Goal: Task Accomplishment & Management: Use online tool/utility

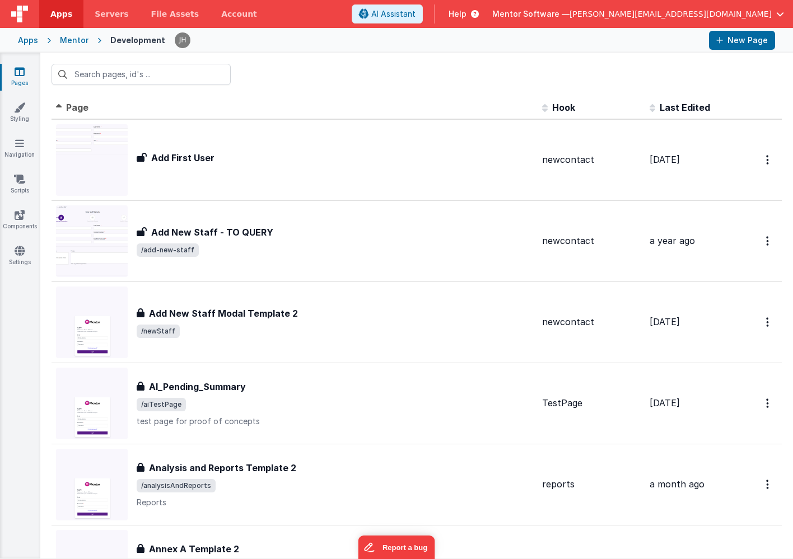
click at [702, 18] on span "[PERSON_NAME][EMAIL_ADDRESS][DOMAIN_NAME]" at bounding box center [670, 13] width 202 height 11
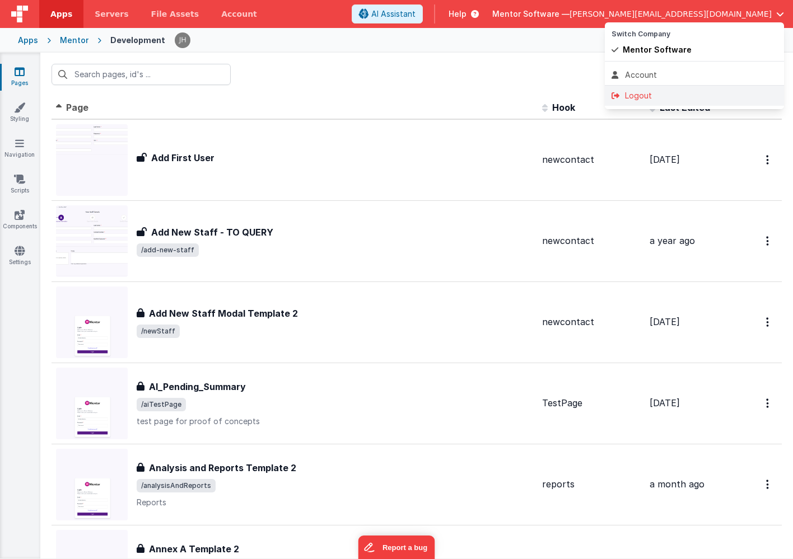
click at [659, 95] on div "Logout" at bounding box center [694, 95] width 166 height 11
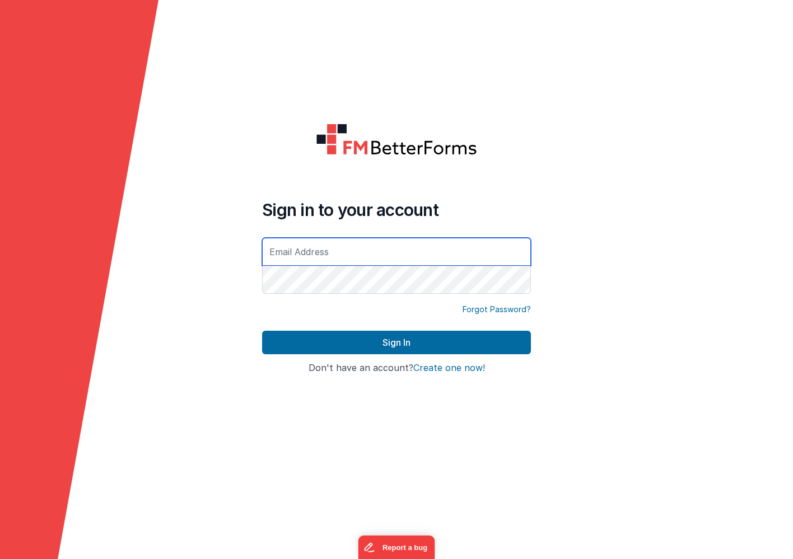
click at [308, 242] on input "text" at bounding box center [396, 252] width 269 height 28
type input "[PERSON_NAME][EMAIL_ADDRESS][DOMAIN_NAME]"
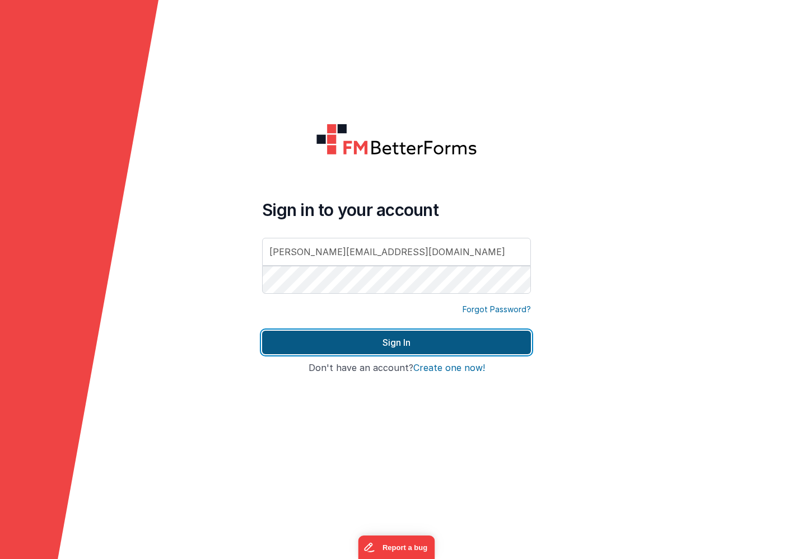
click at [359, 339] on button "Sign In" at bounding box center [396, 343] width 269 height 24
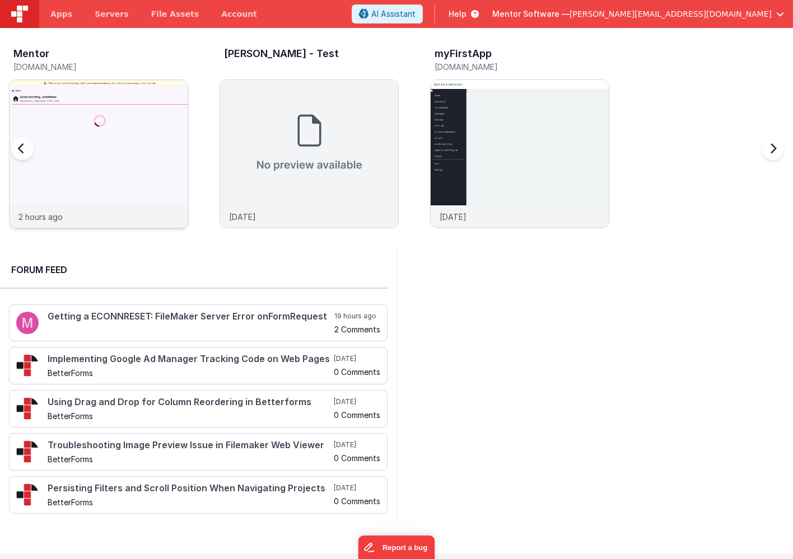
click at [152, 100] on img at bounding box center [99, 169] width 178 height 178
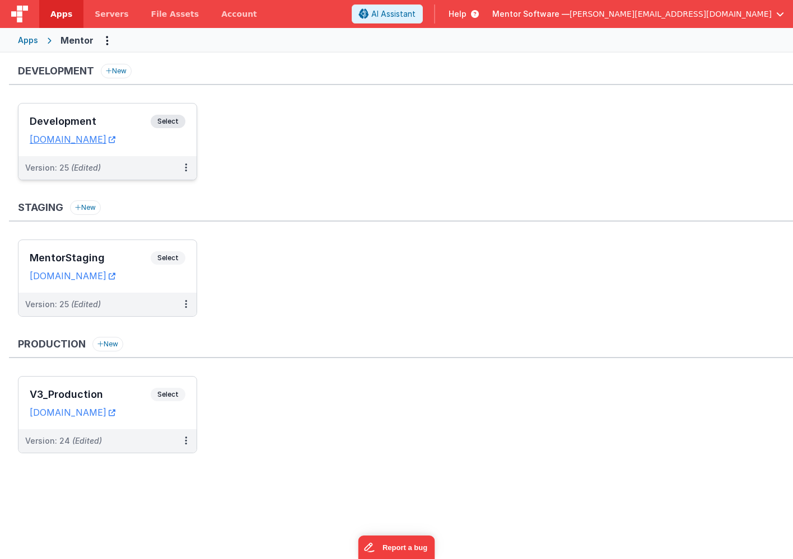
click at [132, 111] on div "Development Select URLs [DOMAIN_NAME]" at bounding box center [107, 130] width 178 height 53
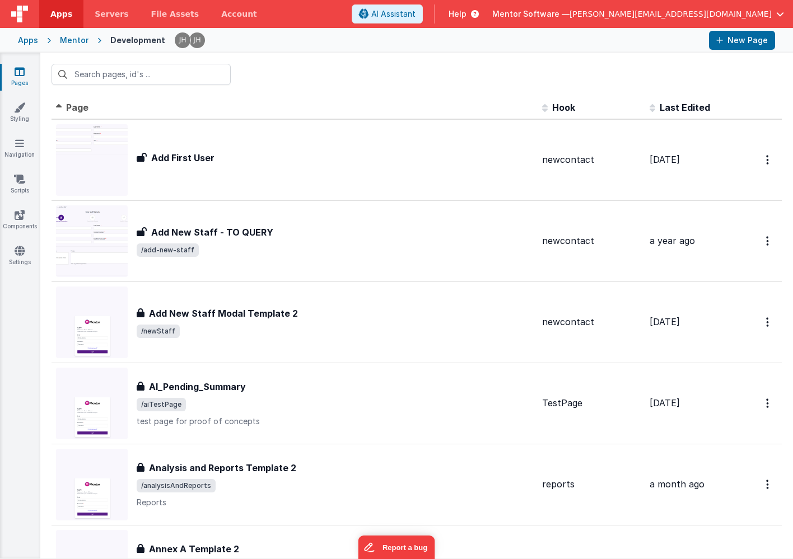
click at [10, 73] on link "Pages" at bounding box center [19, 77] width 40 height 22
click at [99, 74] on input "text" at bounding box center [140, 74] width 179 height 21
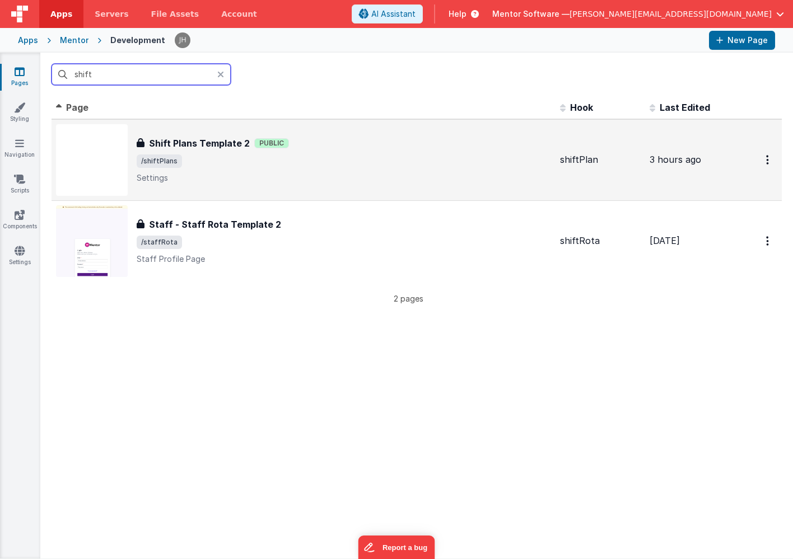
type input "shift"
click at [228, 161] on span "/shiftPlans" at bounding box center [344, 160] width 414 height 13
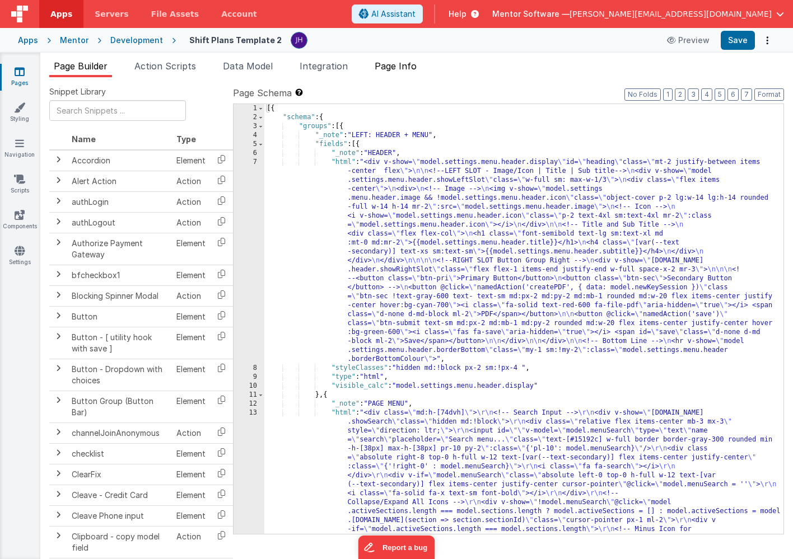
click at [416, 69] on span "Page Info" at bounding box center [395, 65] width 42 height 11
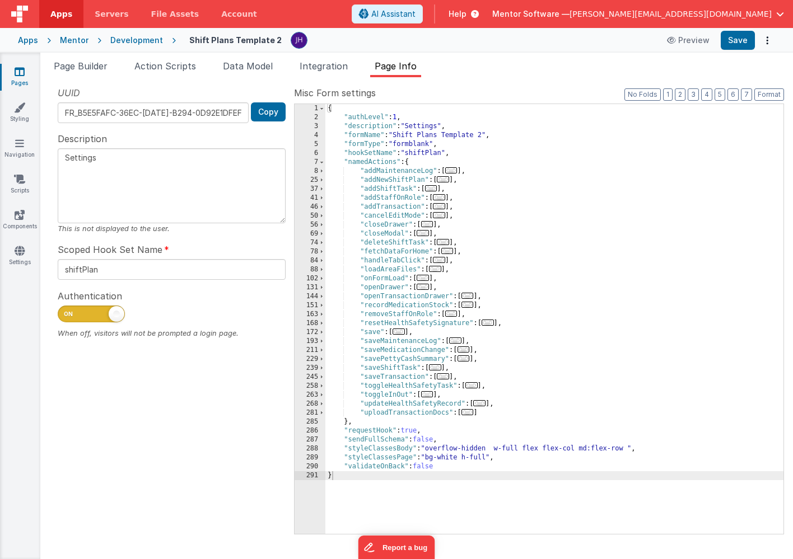
click at [466, 350] on span "..." at bounding box center [463, 349] width 12 height 6
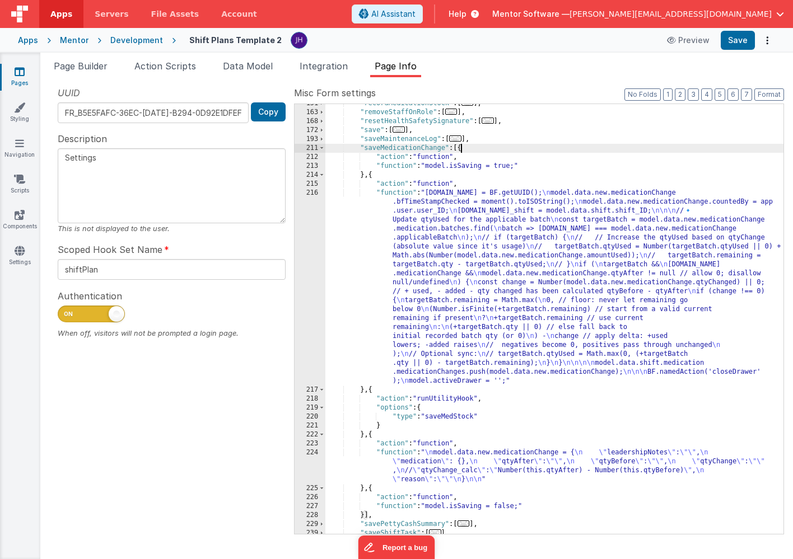
scroll to position [212, 0]
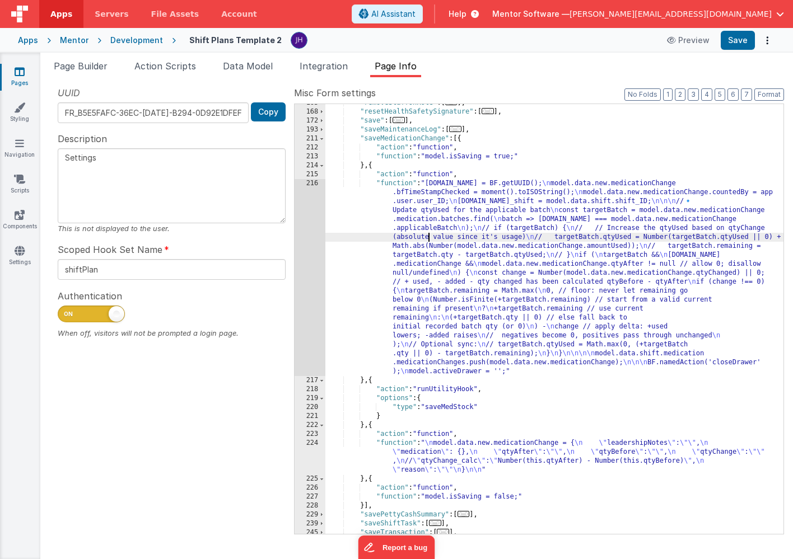
click at [427, 241] on div ""removeStaffOnRole" : [ ... ] , "resetHealthSafetySignature" : [ ... ] , "save"…" at bounding box center [554, 323] width 458 height 448
click at [307, 236] on div "216" at bounding box center [309, 277] width 31 height 197
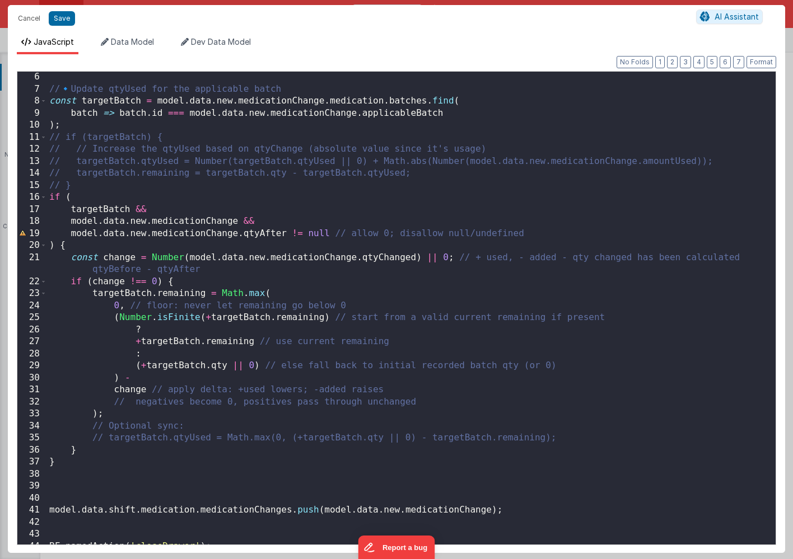
scroll to position [81, 0]
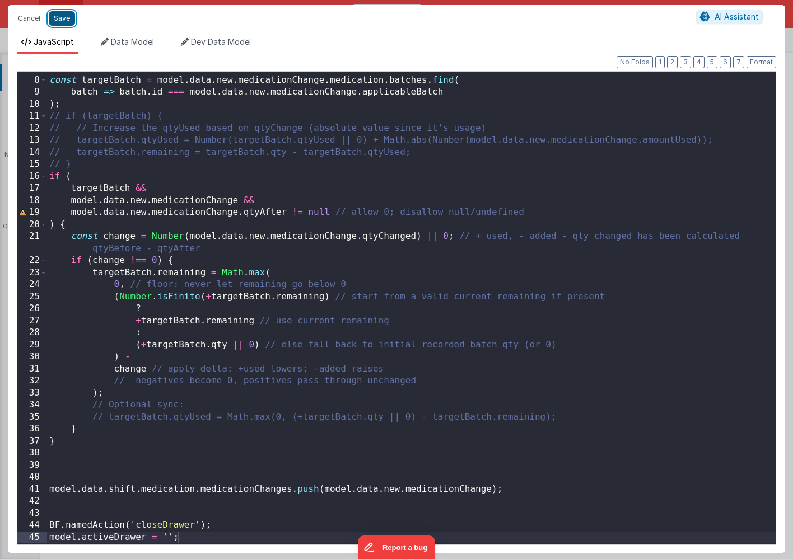
click at [60, 20] on button "Save" at bounding box center [62, 18] width 26 height 15
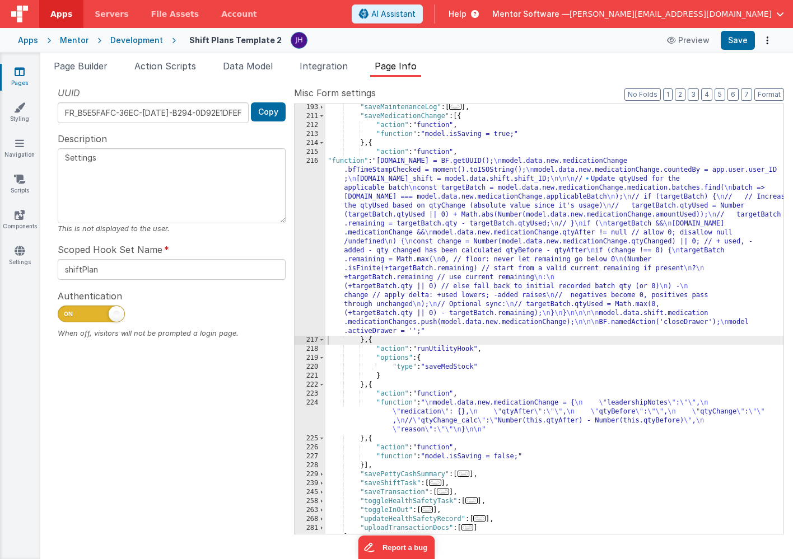
scroll to position [237, 0]
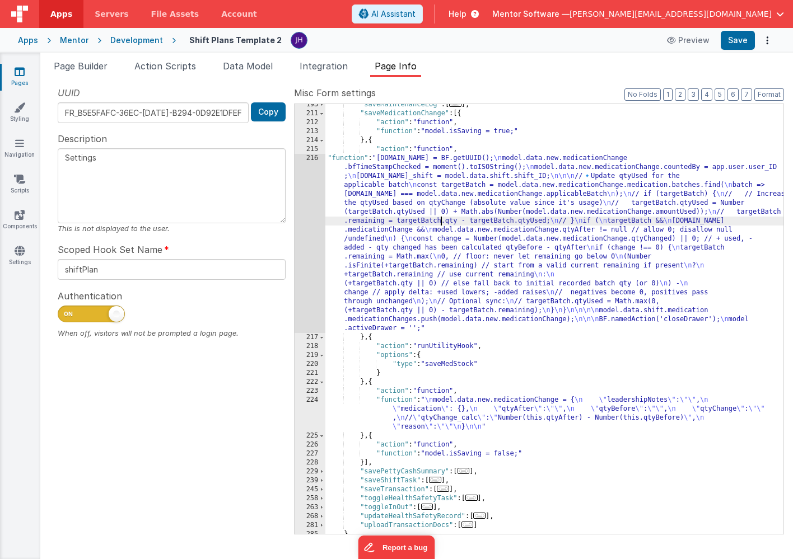
click at [441, 224] on div ""saveMaintenanceLog" : [ ... ] , "saveMedicationChange" : [{ "action" : "functi…" at bounding box center [554, 324] width 458 height 448
click at [312, 188] on div "216" at bounding box center [309, 243] width 31 height 179
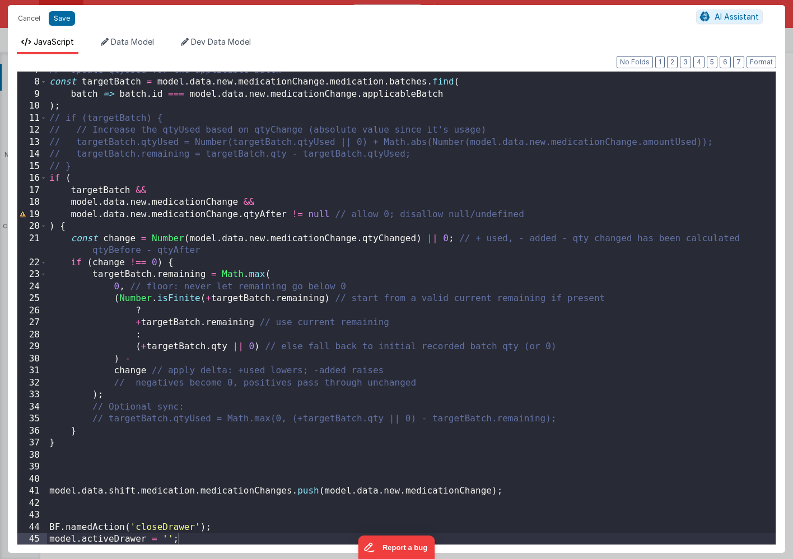
scroll to position [81, 0]
click at [125, 397] on div "// 🔹 Update qtyUsed for the applicable batch const targetBatch = model . data .…" at bounding box center [411, 311] width 728 height 497
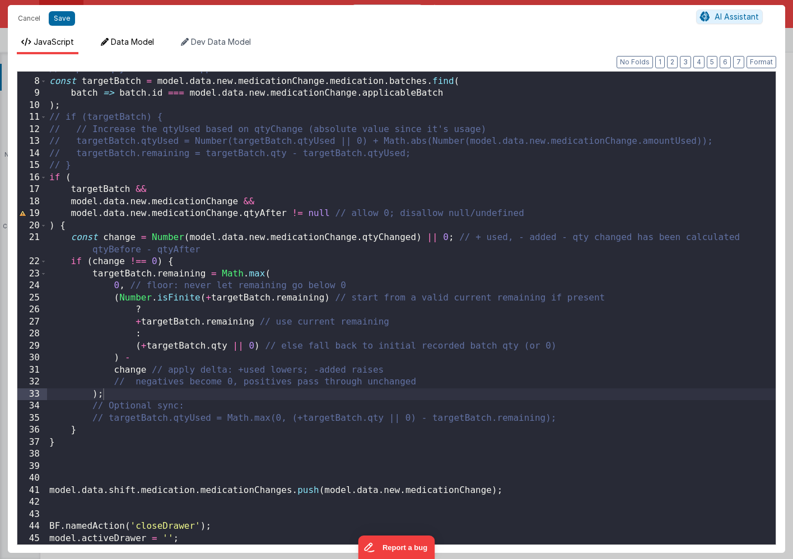
click at [138, 43] on span "Data Model" at bounding box center [132, 42] width 43 height 10
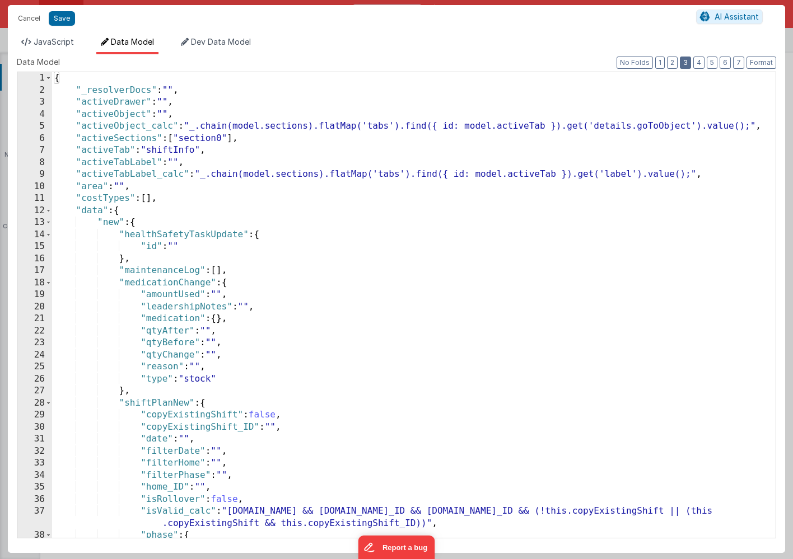
click at [686, 65] on button "3" at bounding box center [685, 63] width 11 height 12
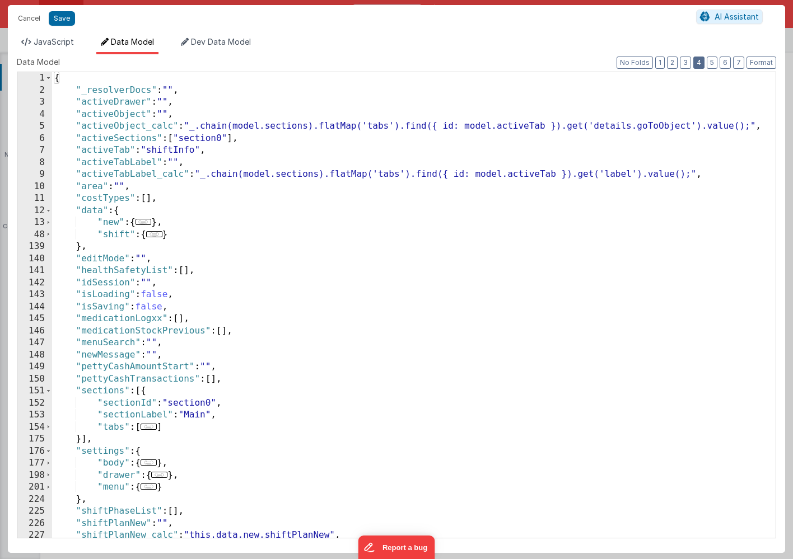
click at [699, 60] on button "4" at bounding box center [698, 63] width 11 height 12
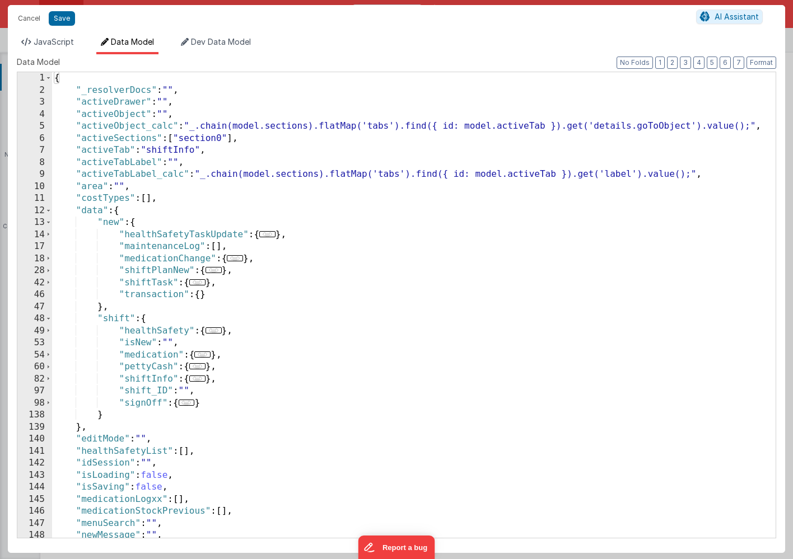
click at [242, 259] on span "..." at bounding box center [235, 258] width 16 height 6
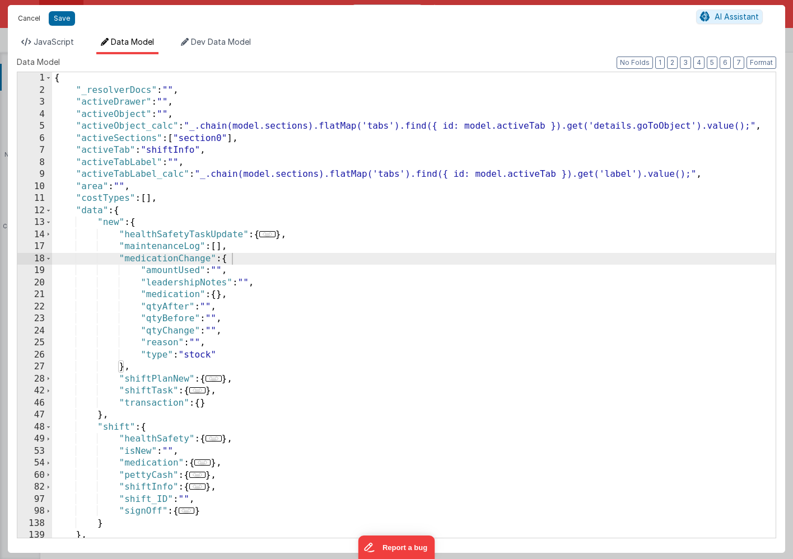
click at [22, 16] on button "Cancel" at bounding box center [29, 19] width 34 height 16
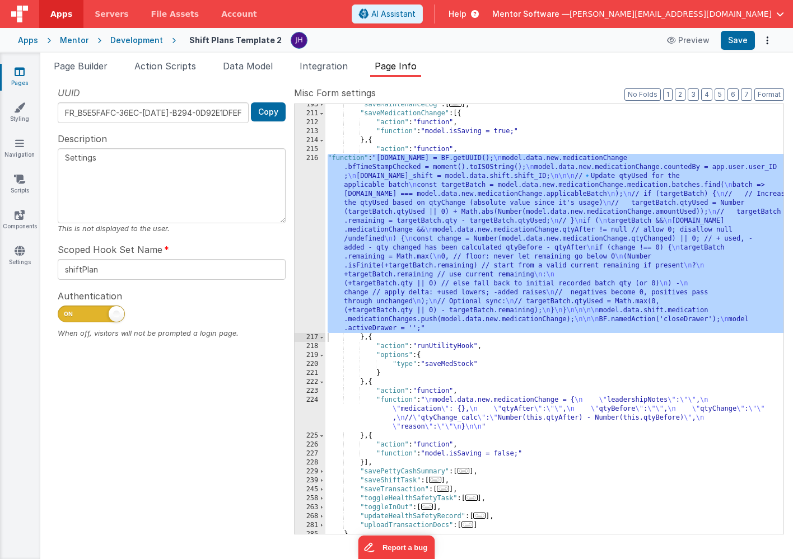
click at [315, 201] on div "216" at bounding box center [309, 243] width 31 height 179
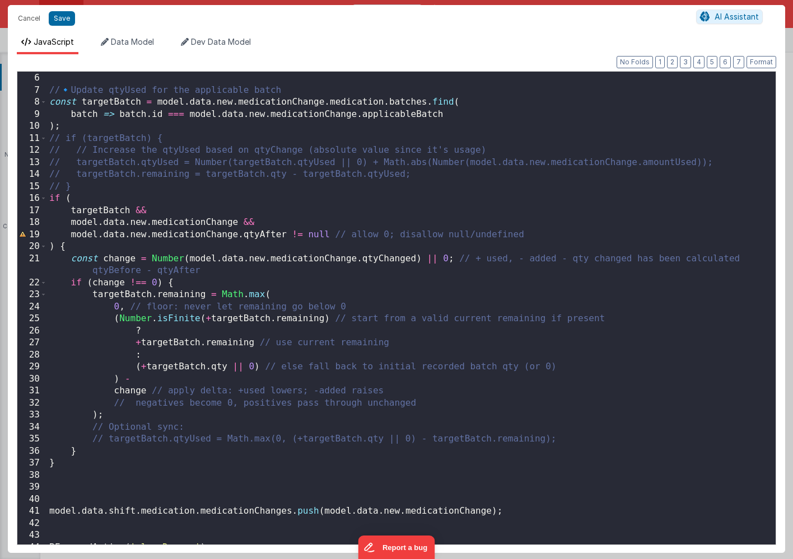
scroll to position [81, 0]
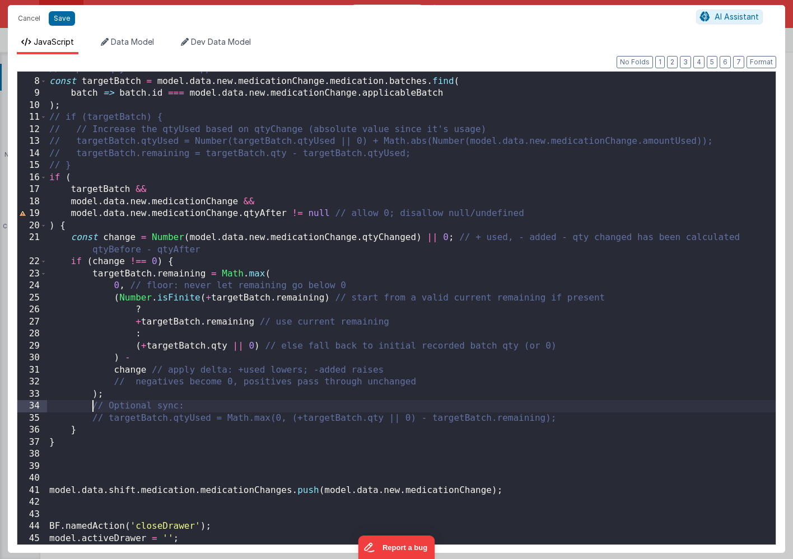
click at [92, 408] on div "// 🔹 Update qtyUsed for the applicable batch const targetBatch = model . data .…" at bounding box center [411, 311] width 728 height 497
click at [92, 418] on div "// 🔹 Update qtyUsed for the applicable batch const targetBatch = model . data .…" at bounding box center [411, 311] width 728 height 497
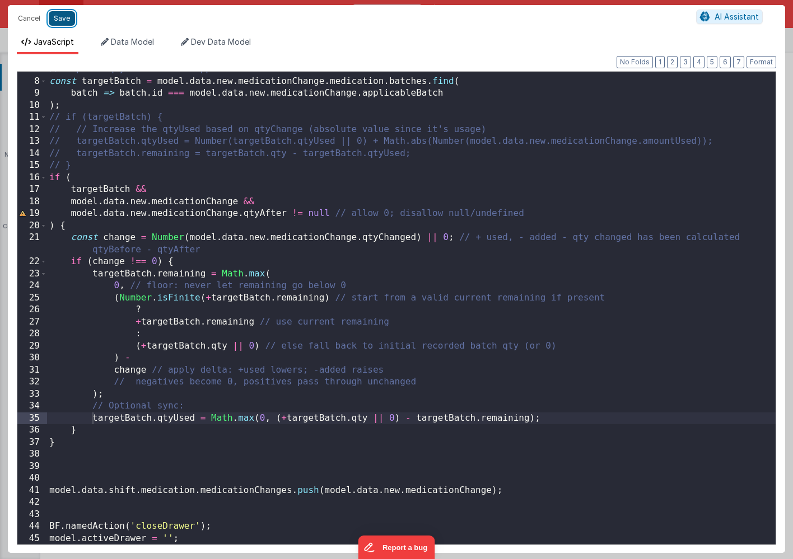
click at [63, 19] on button "Save" at bounding box center [62, 18] width 26 height 15
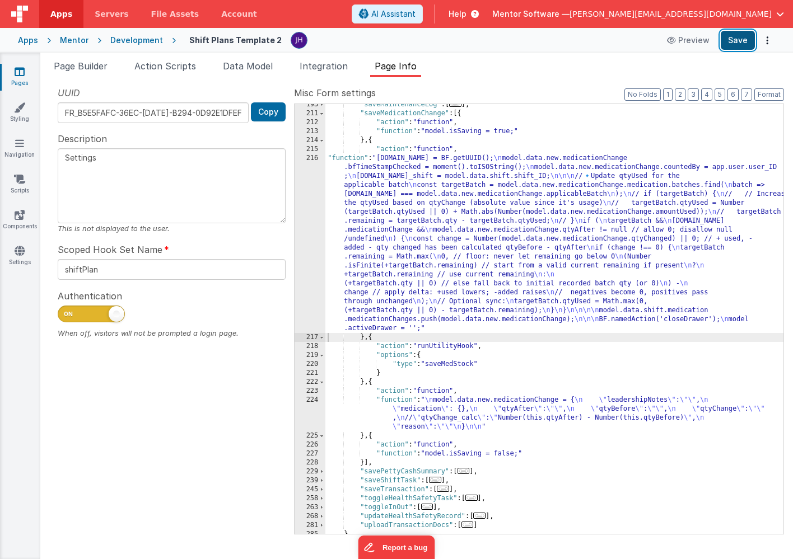
click at [732, 42] on button "Save" at bounding box center [737, 40] width 34 height 19
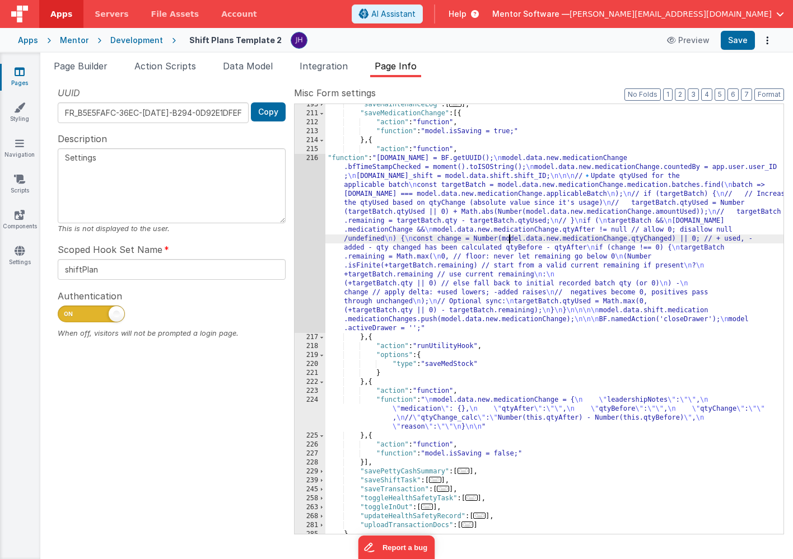
click at [509, 235] on div ""saveMaintenanceLog" : [ ... ] , "saveMedicationChange" : [{ "action" : "functi…" at bounding box center [554, 324] width 458 height 448
click at [288, 224] on div "UUID FR_B5E5FAFC-36EC-[DATE]-B294-0D92E1DFEF62 Copy Description Settings This i…" at bounding box center [171, 309] width 245 height 447
click at [310, 219] on div "216" at bounding box center [309, 243] width 31 height 179
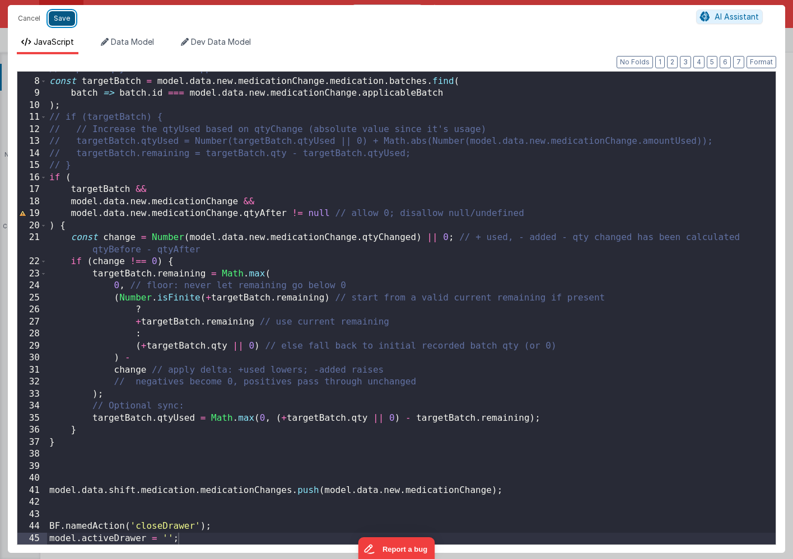
click at [60, 20] on button "Save" at bounding box center [62, 18] width 26 height 15
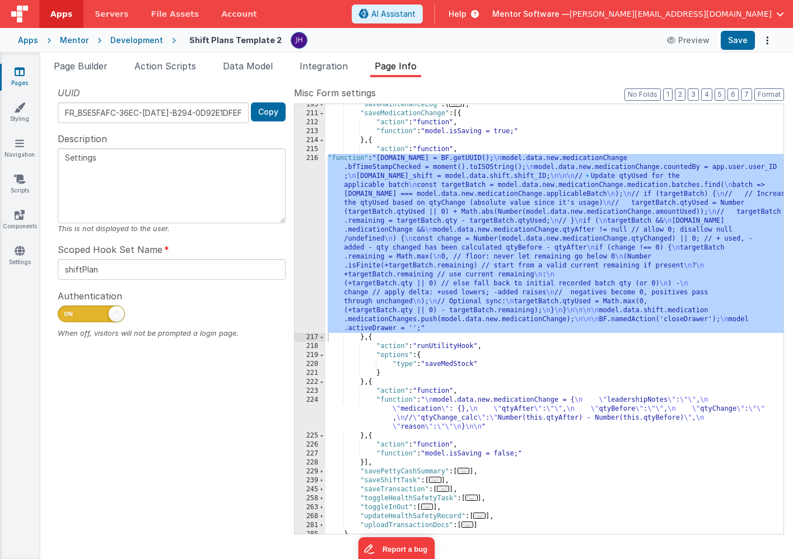
click at [582, 76] on ul "Page Builder Action Scripts Data Model Integration Page Info" at bounding box center [416, 68] width 752 height 18
click at [21, 75] on icon at bounding box center [20, 71] width 10 height 11
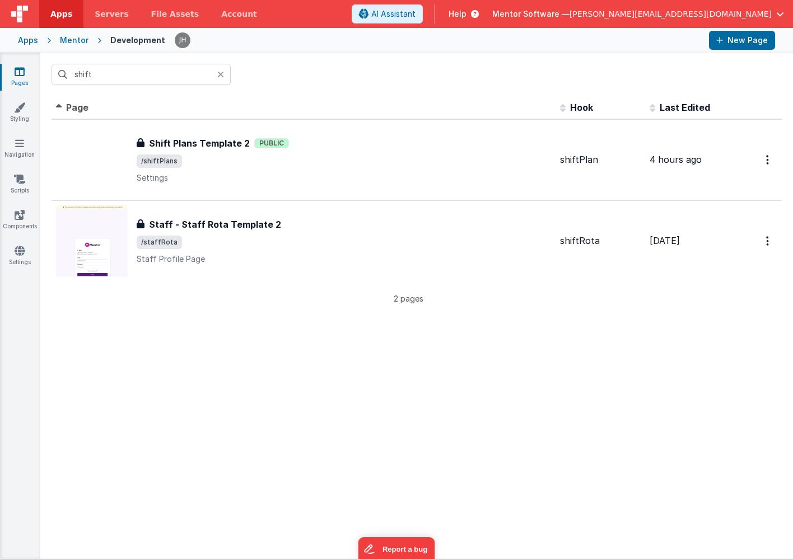
click at [220, 76] on icon at bounding box center [220, 74] width 7 height 9
